Goal: Task Accomplishment & Management: Use online tool/utility

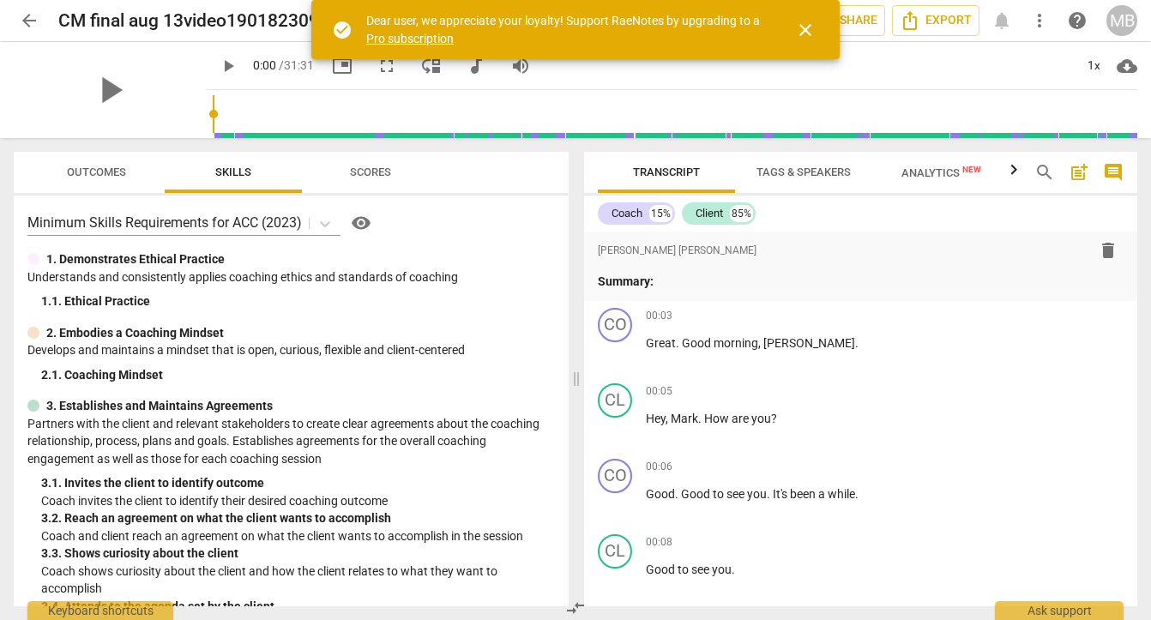
click at [807, 29] on span "close" at bounding box center [805, 30] width 21 height 21
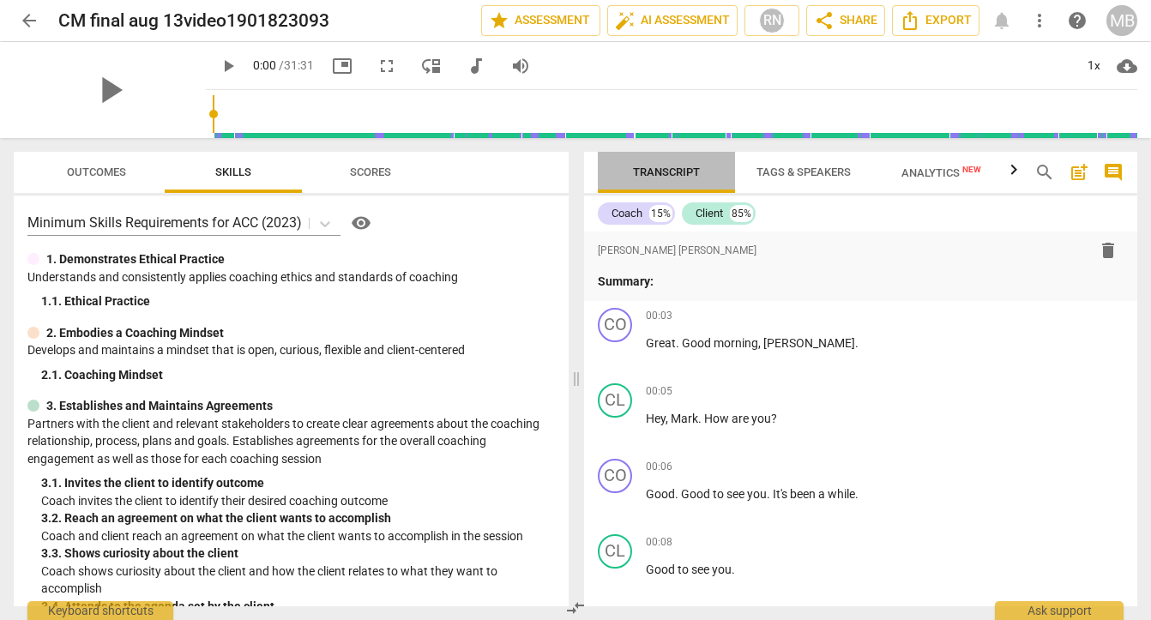
click at [678, 177] on span "Transcript" at bounding box center [666, 172] width 67 height 13
click at [1012, 174] on icon "button" at bounding box center [1014, 169] width 6 height 10
click at [693, 172] on span "Transcript" at bounding box center [663, 172] width 67 height 13
click at [1075, 172] on span "post_add" at bounding box center [1079, 172] width 21 height 21
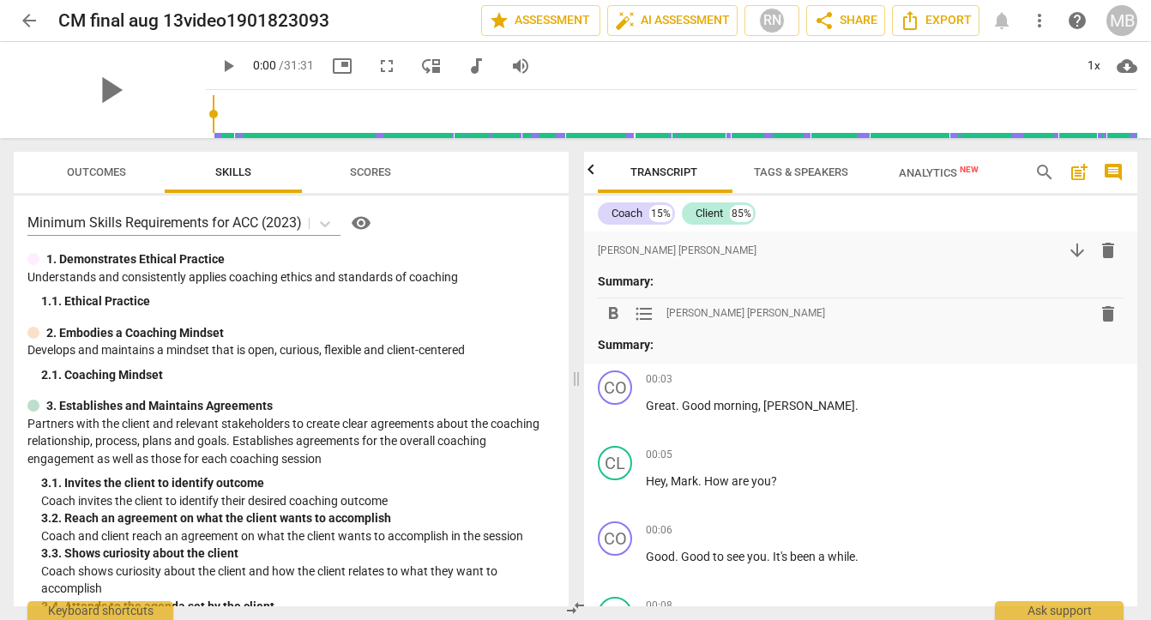
click at [1075, 172] on span "post_add" at bounding box center [1079, 172] width 21 height 21
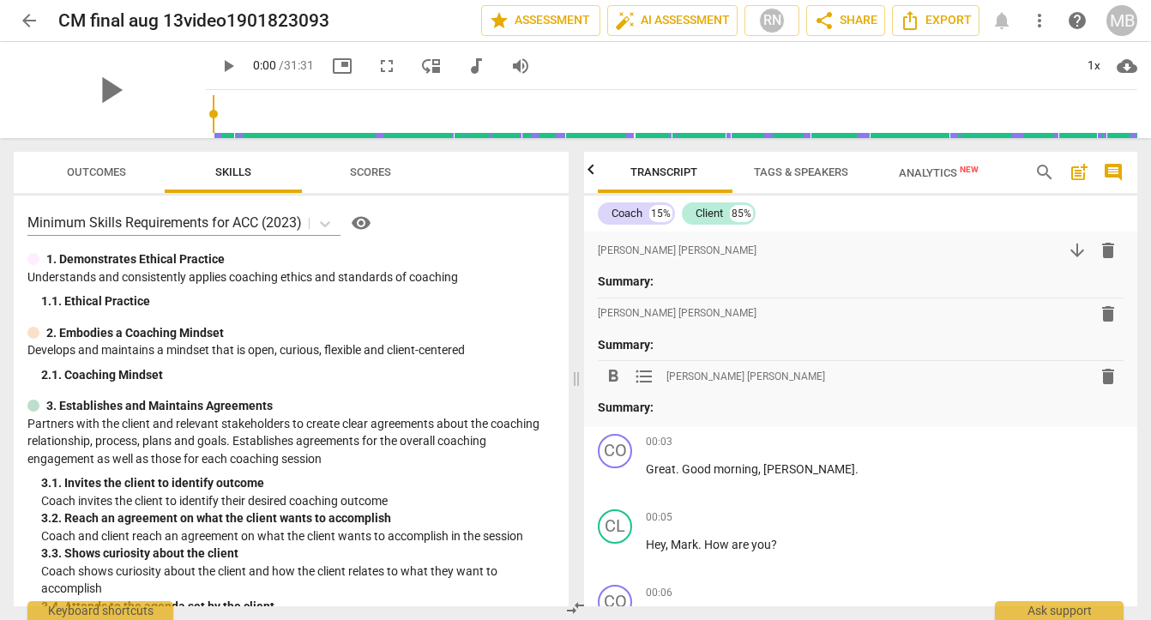
click at [22, 21] on span "arrow_back" at bounding box center [29, 20] width 21 height 21
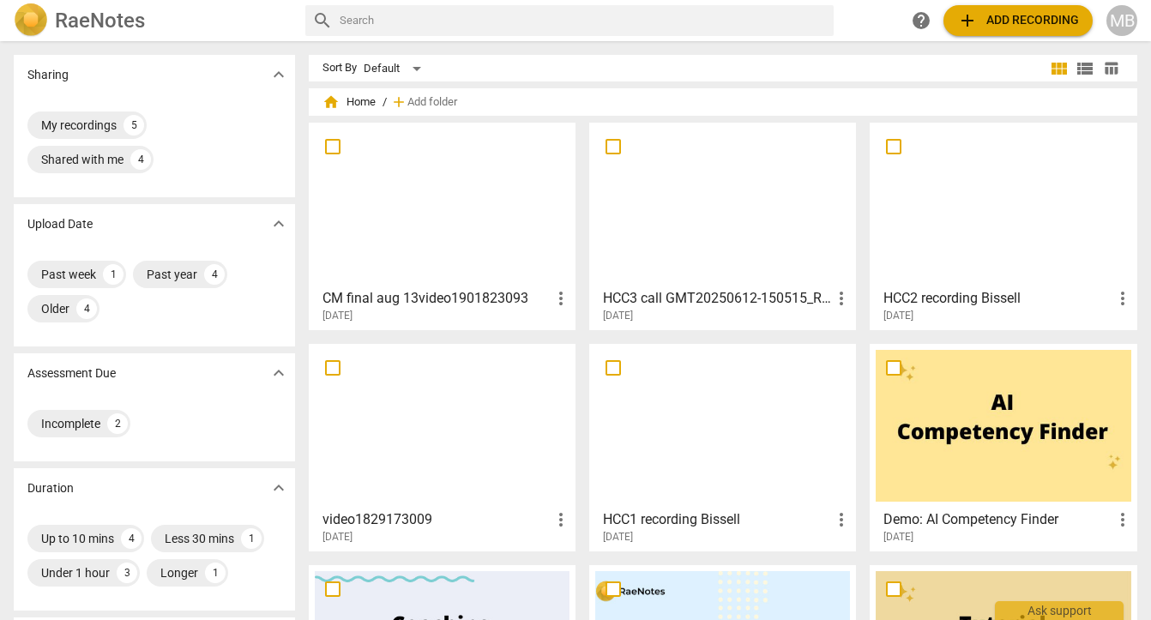
click at [326, 150] on input "checkbox" at bounding box center [333, 146] width 36 height 21
click at [134, 21] on h2 "RaeNotes" at bounding box center [100, 21] width 90 height 24
checkbox input "true"
click at [562, 298] on span "more_vert" at bounding box center [561, 298] width 21 height 21
click at [430, 215] on div at bounding box center [575, 310] width 1151 height 620
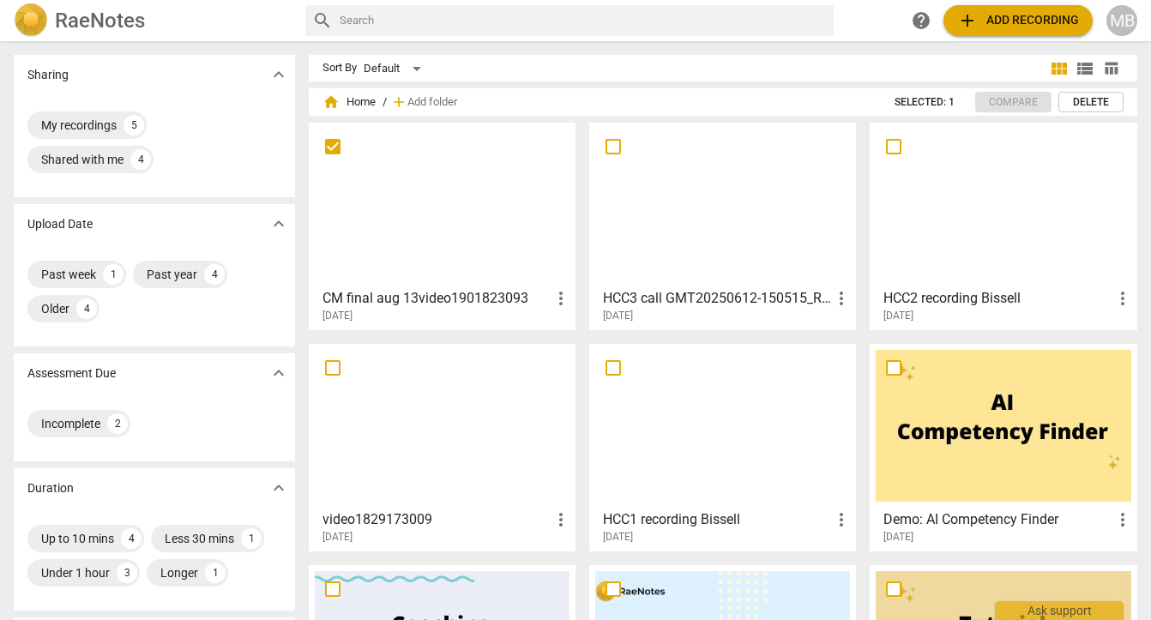
click at [430, 215] on div at bounding box center [442, 205] width 255 height 152
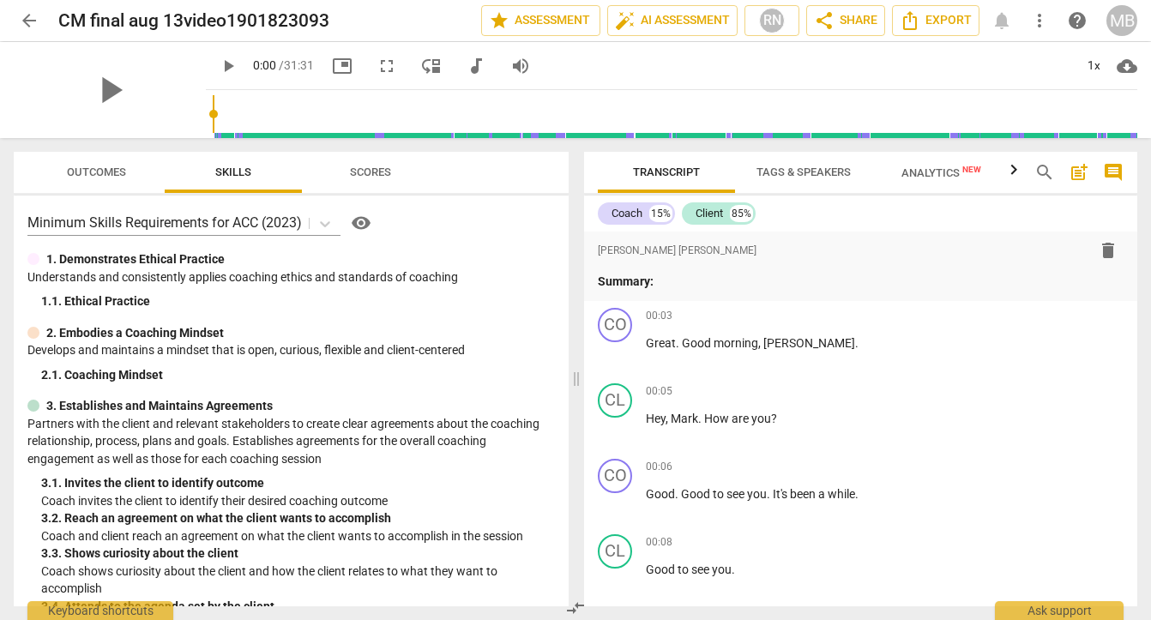
click at [1044, 16] on span "more_vert" at bounding box center [1039, 20] width 21 height 21
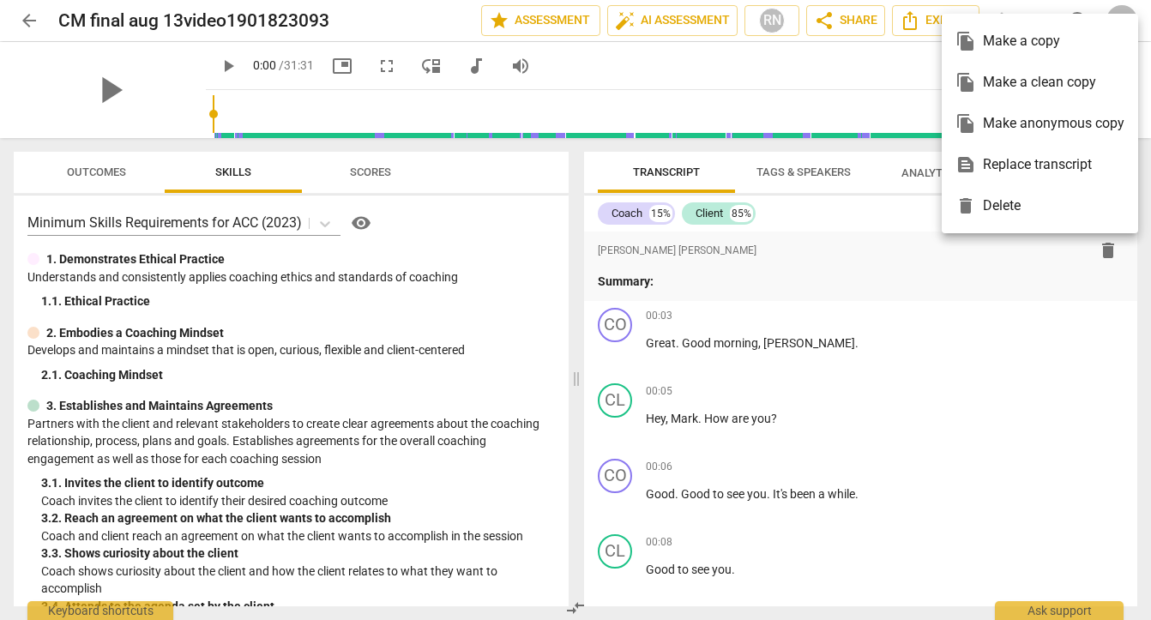
click at [946, 286] on div at bounding box center [575, 310] width 1151 height 620
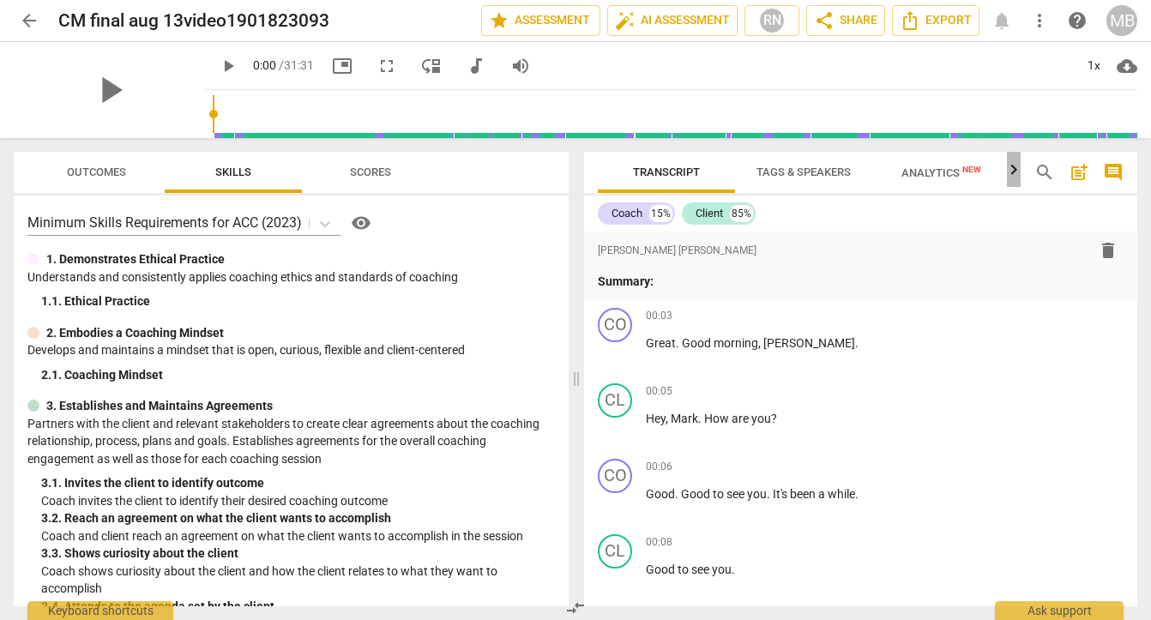
click at [1012, 164] on icon "button" at bounding box center [1013, 170] width 21 height 21
click at [1012, 164] on div at bounding box center [1014, 169] width 14 height 35
click at [1081, 17] on span "help" at bounding box center [1077, 20] width 21 height 21
click at [932, 21] on span "Export" at bounding box center [936, 20] width 72 height 21
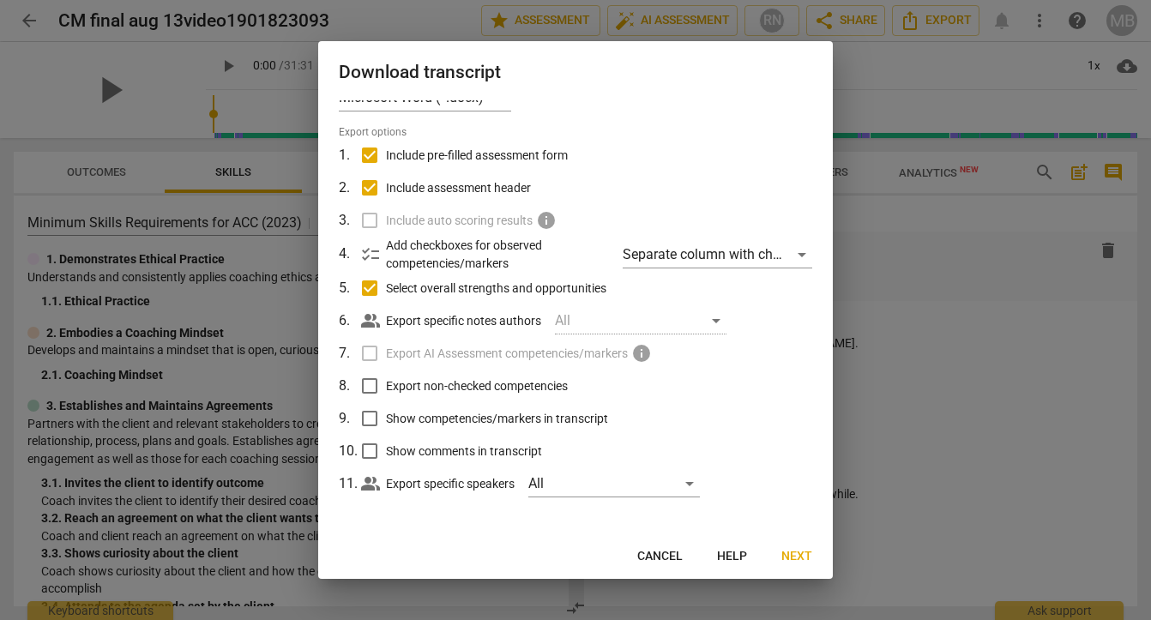
scroll to position [0, 0]
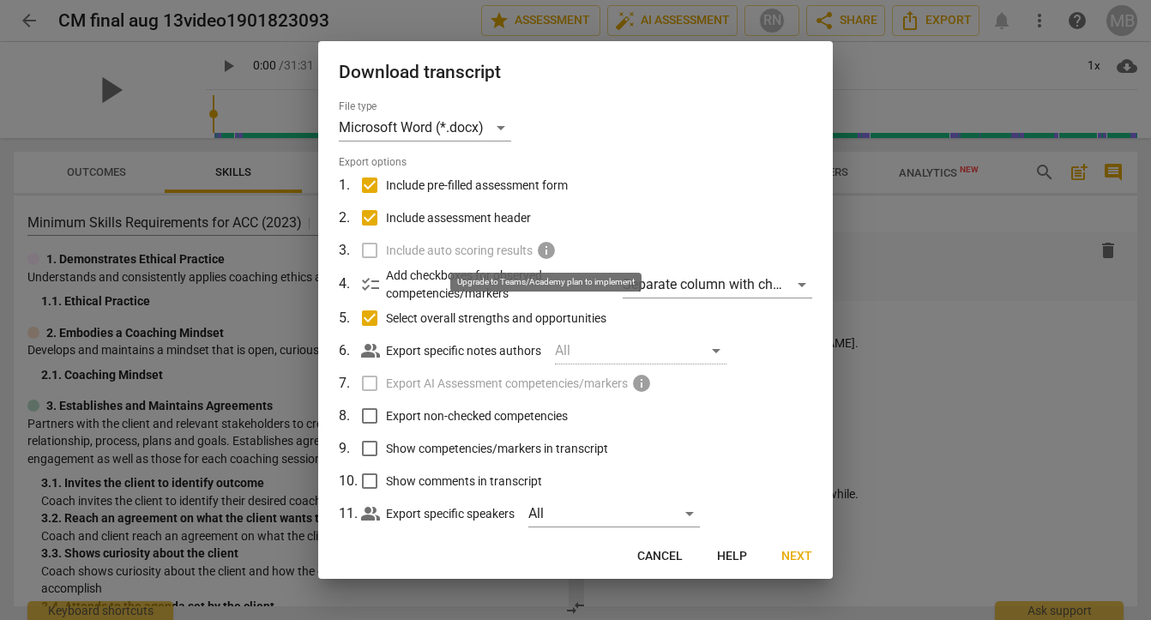
click at [546, 245] on span "info" at bounding box center [546, 250] width 21 height 21
click at [792, 554] on span "Next" at bounding box center [796, 556] width 31 height 17
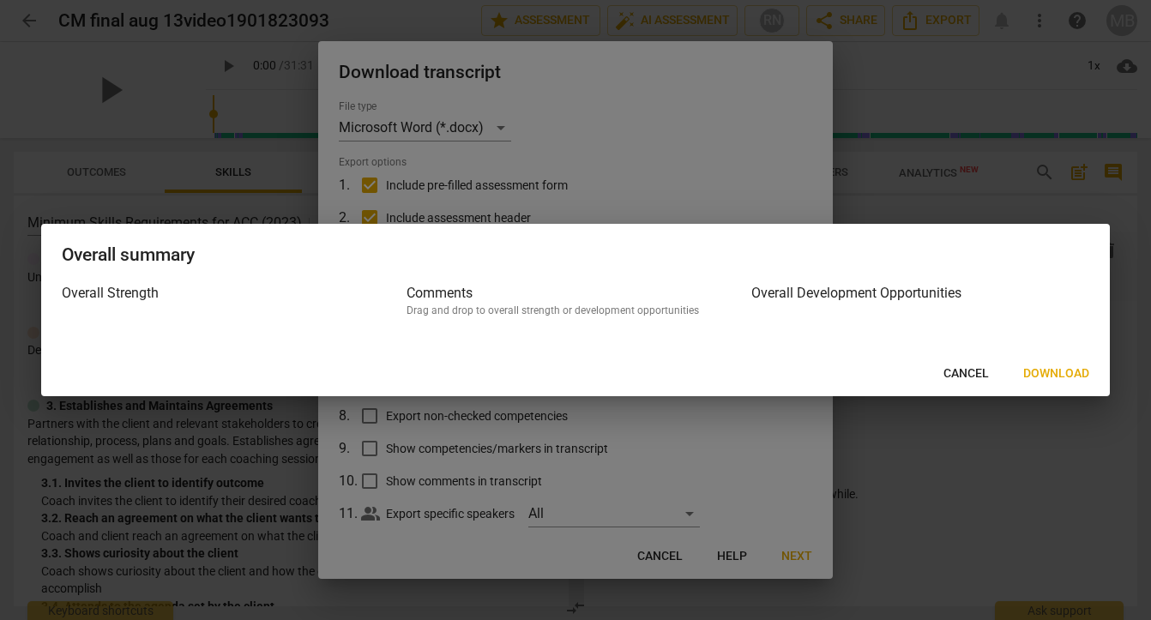
click at [1050, 358] on button "Download" at bounding box center [1055, 373] width 93 height 31
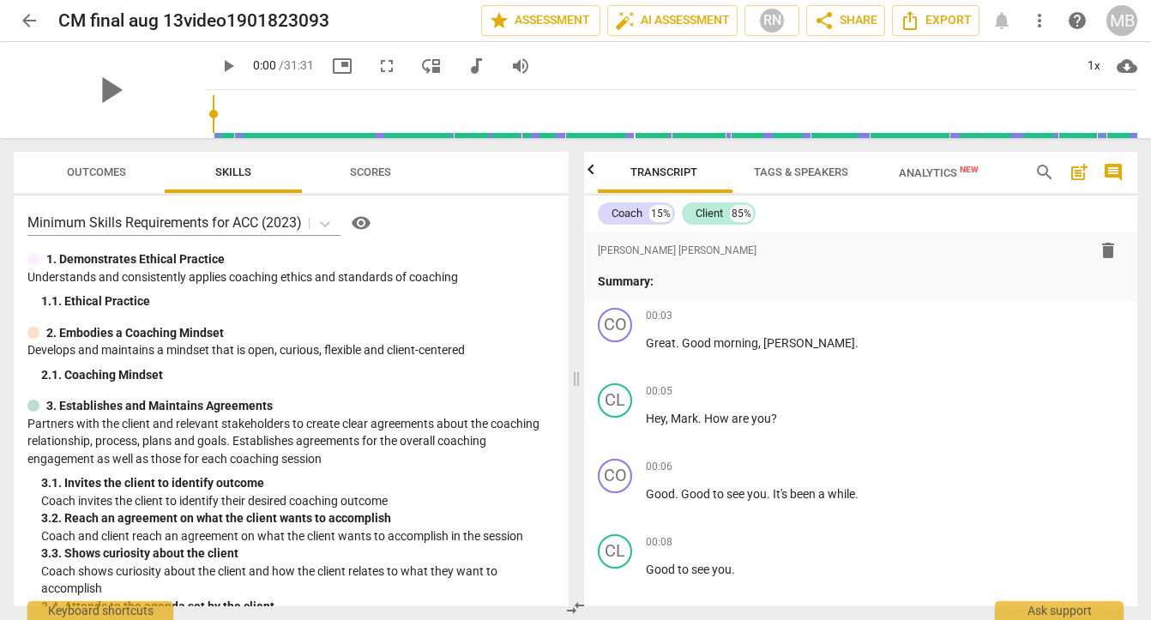
click at [345, 187] on button "Scores" at bounding box center [370, 172] width 137 height 41
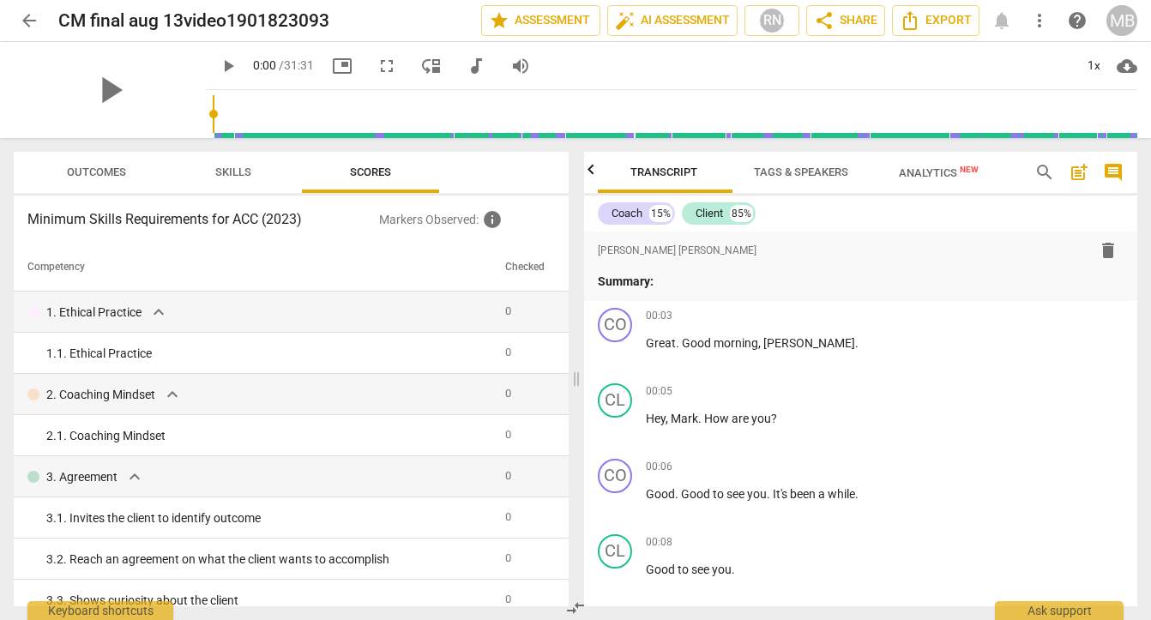
click at [114, 170] on span "Outcomes" at bounding box center [96, 172] width 59 height 13
